Goal: Communication & Community: Answer question/provide support

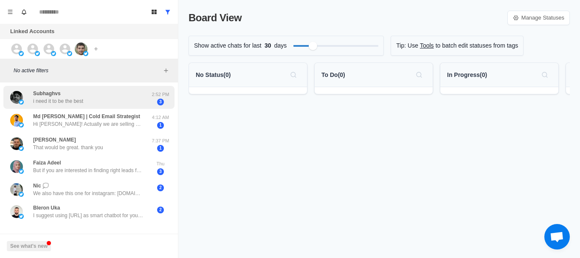
click at [82, 97] on p "i need it to be the best" at bounding box center [58, 101] width 50 height 8
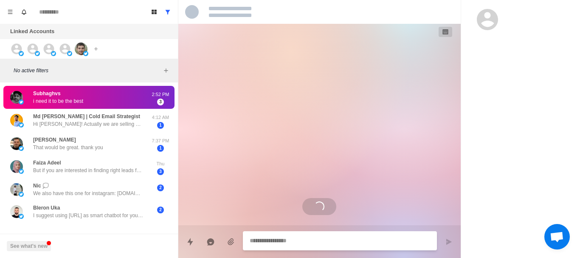
type textarea "*"
select select "**********"
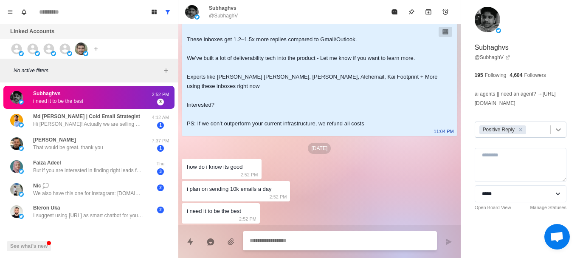
click at [554, 127] on icon at bounding box center [558, 129] width 8 height 8
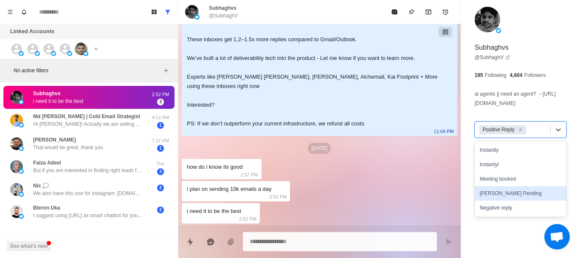
click at [505, 193] on div "[PERSON_NAME] Pending" at bounding box center [521, 193] width 92 height 14
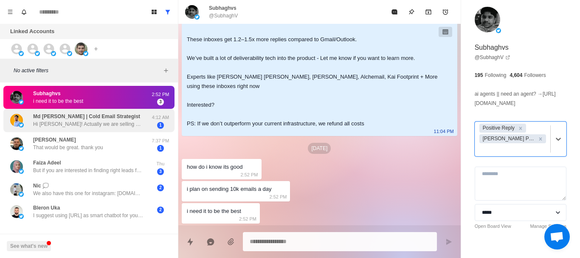
click at [71, 116] on p "Md [PERSON_NAME] | Cold Email Strategist" at bounding box center [86, 117] width 107 height 8
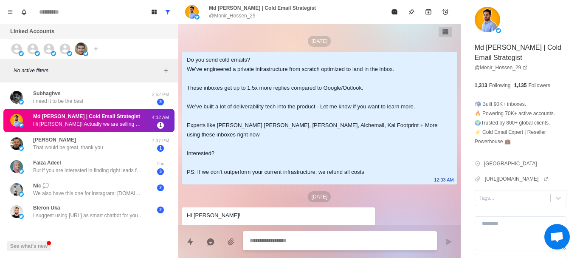
scroll to position [23, 0]
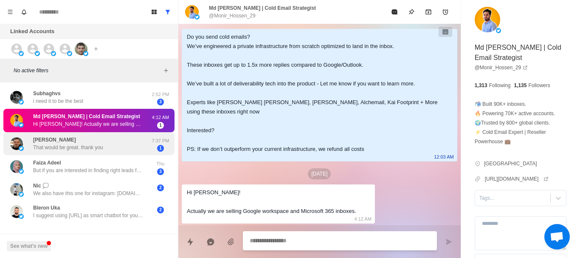
click at [73, 143] on div "[PERSON_NAME] That would be great. thank you" at bounding box center [68, 143] width 70 height 15
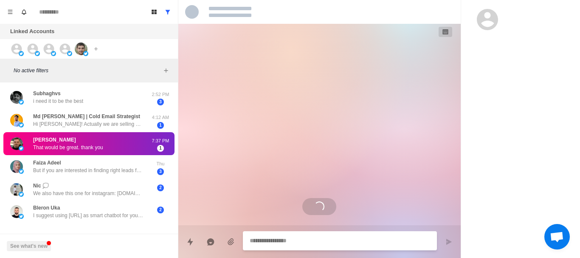
scroll to position [88, 0]
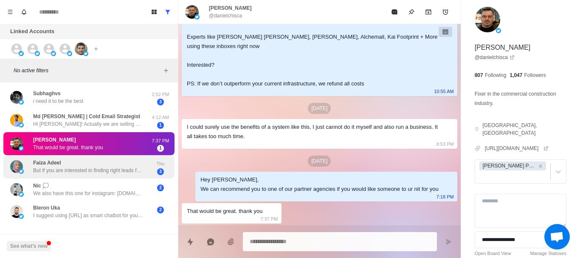
click at [70, 169] on p "But if you are interested in finding right leads for your business, let me know…" at bounding box center [88, 170] width 110 height 8
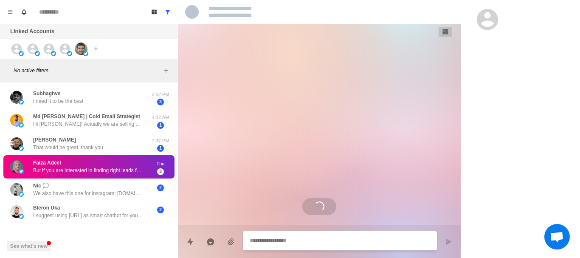
scroll to position [58, 0]
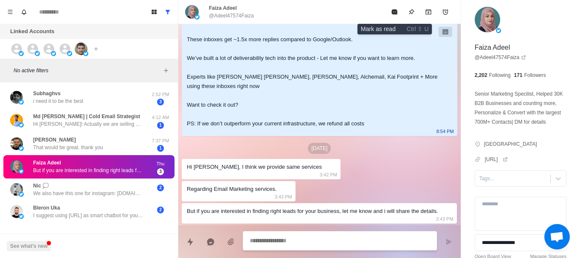
click at [395, 14] on icon "Mark as read" at bounding box center [395, 11] width 6 height 5
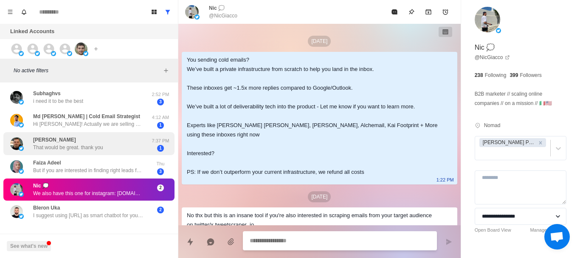
scroll to position [73, 0]
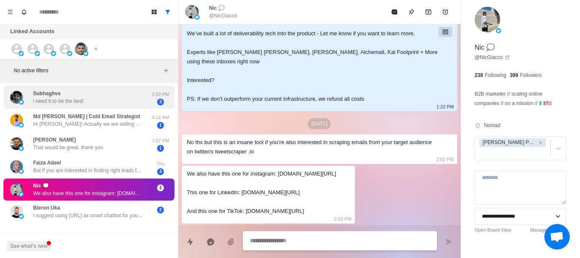
click at [93, 100] on div "Subhaghvs i need it to be the best" at bounding box center [80, 97] width 140 height 17
type textarea "*"
select select "**********"
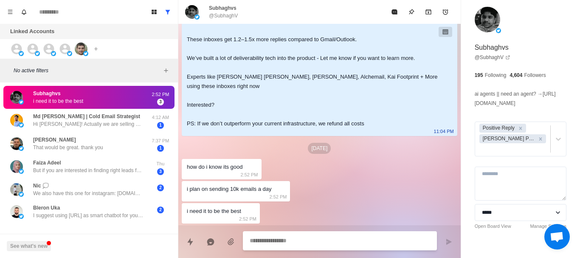
scroll to position [48, 0]
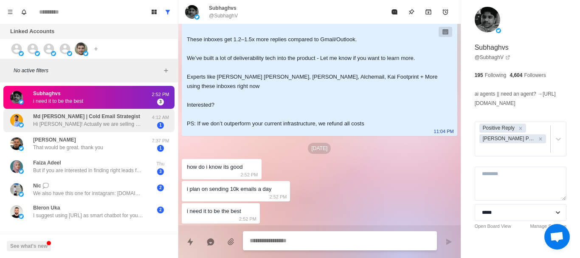
click at [93, 118] on p "Md [PERSON_NAME] | Cold Email Strategist" at bounding box center [86, 117] width 107 height 8
type textarea "*"
select select
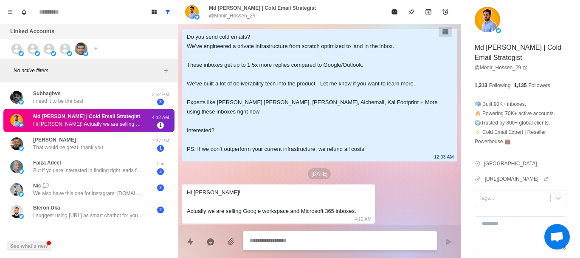
scroll to position [23, 0]
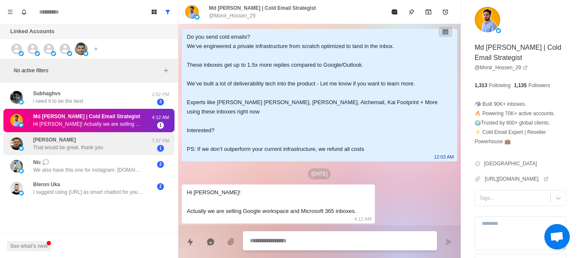
click at [96, 139] on div "[PERSON_NAME] That would be great. thank you" at bounding box center [68, 143] width 70 height 15
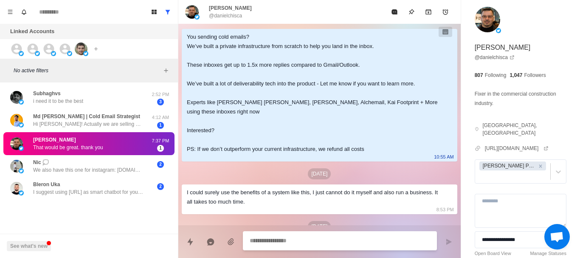
scroll to position [88, 0]
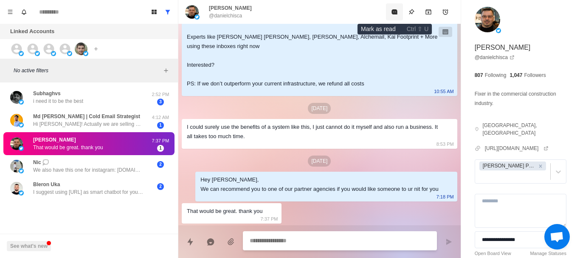
click at [392, 12] on icon "Mark as read" at bounding box center [395, 11] width 6 height 5
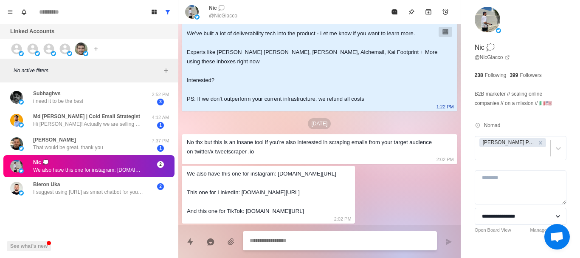
scroll to position [73, 0]
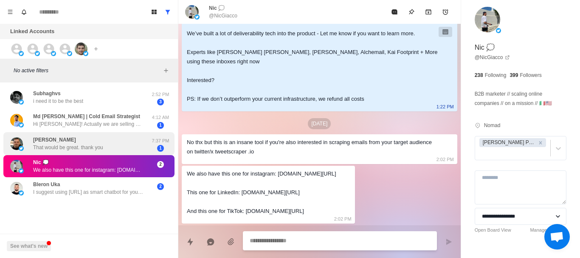
click at [62, 147] on p "That would be great. thank you" at bounding box center [68, 148] width 70 height 8
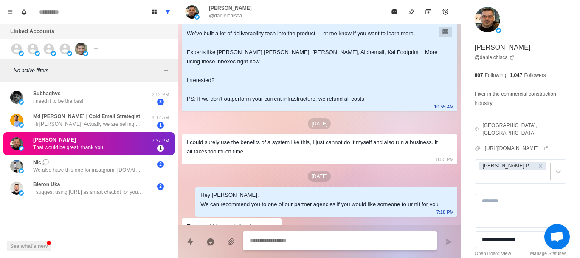
scroll to position [88, 0]
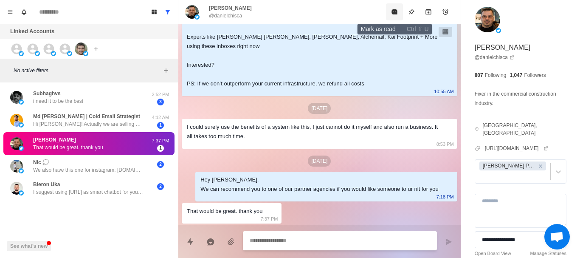
click at [393, 13] on icon "Mark as read" at bounding box center [395, 11] width 6 height 5
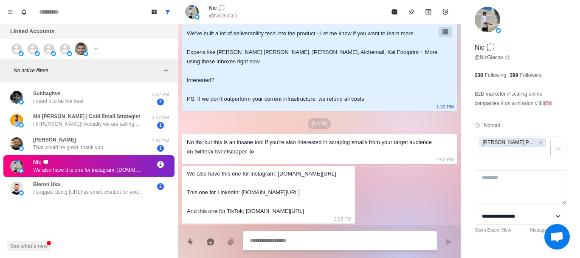
scroll to position [73, 0]
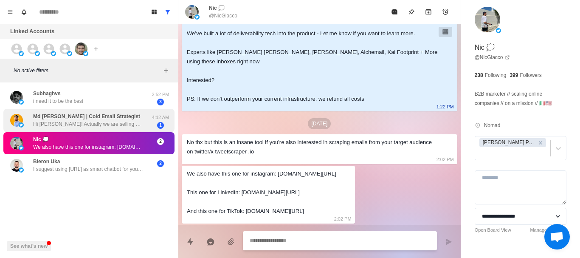
click at [75, 114] on p "Md [PERSON_NAME] | Cold Email Strategist" at bounding box center [86, 117] width 107 height 8
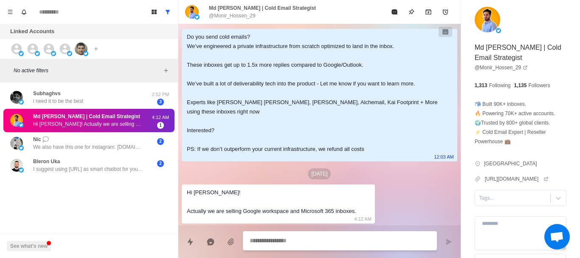
scroll to position [23, 0]
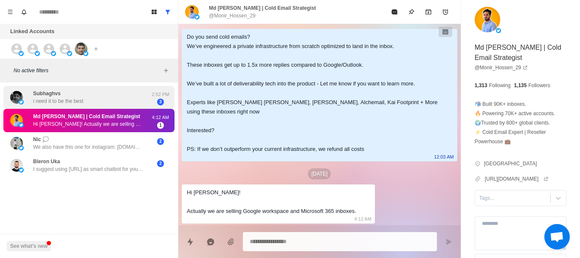
click at [67, 96] on div "Subhaghvs i need it to be the best" at bounding box center [58, 97] width 50 height 15
type textarea "*"
select select "**********"
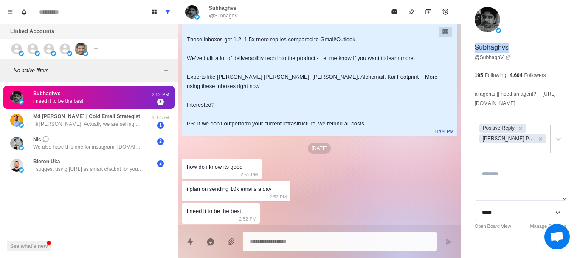
drag, startPoint x: 475, startPoint y: 48, endPoint x: 512, endPoint y: 48, distance: 37.4
click at [512, 48] on div "**********" at bounding box center [520, 133] width 119 height 267
copy p "Subhaghvs"
type textarea "*"
